Goal: Task Accomplishment & Management: Use online tool/utility

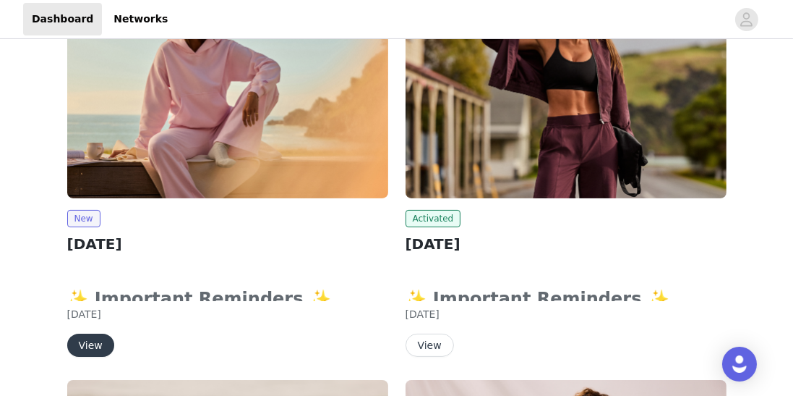
click at [92, 338] on button "View" at bounding box center [90, 344] width 47 height 23
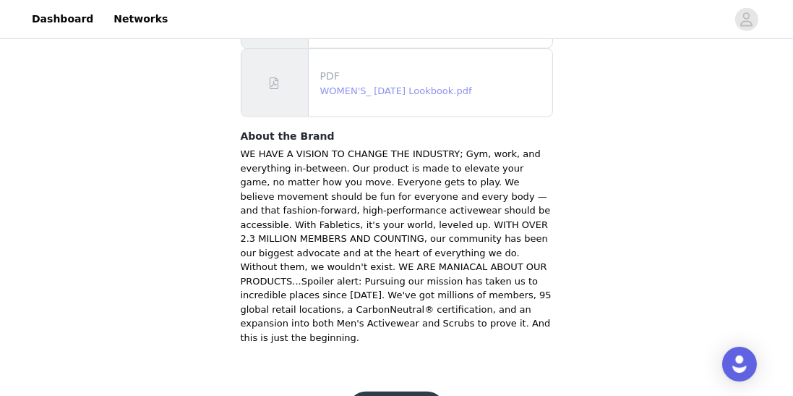
scroll to position [1097, 0]
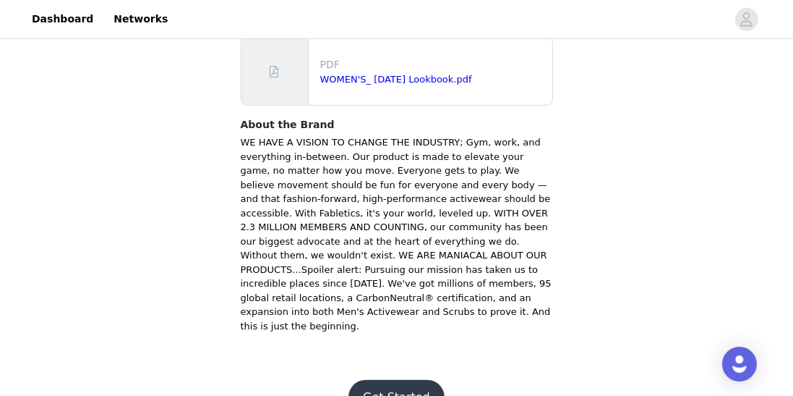
click at [423, 380] on button "Get Started" at bounding box center [397, 397] width 96 height 35
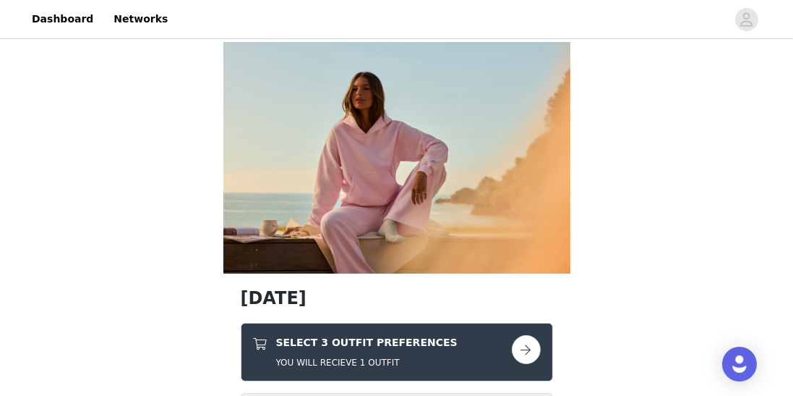
click at [532, 351] on button "button" at bounding box center [526, 349] width 29 height 29
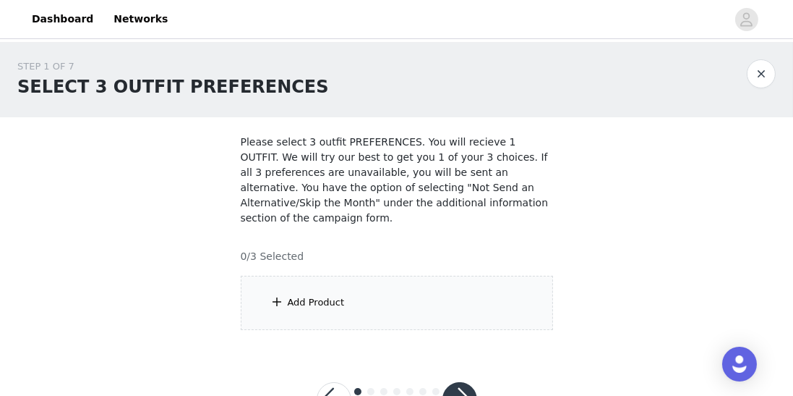
scroll to position [1, 0]
click at [461, 325] on div "Add Product" at bounding box center [397, 302] width 312 height 54
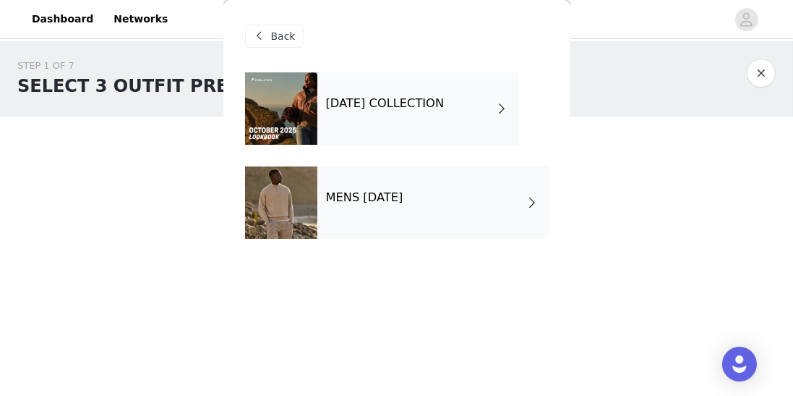
scroll to position [0, 0]
click at [440, 129] on div "[DATE] COLLECTION" at bounding box center [417, 108] width 201 height 72
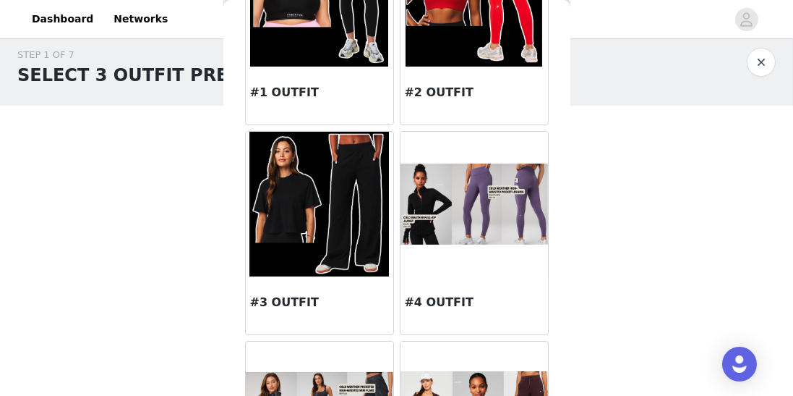
scroll to position [11, 0]
